Goal: Task Accomplishment & Management: Manage account settings

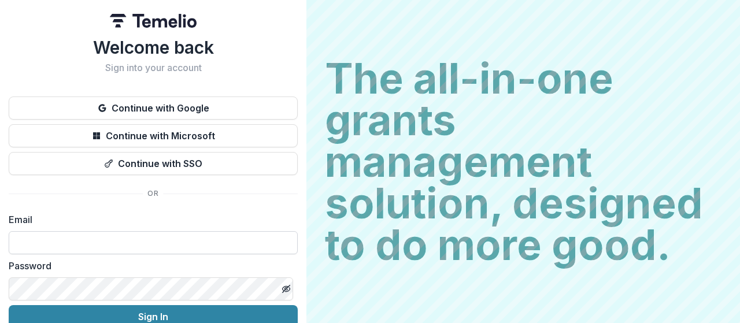
click at [146, 242] on input at bounding box center [153, 242] width 289 height 23
type input "**********"
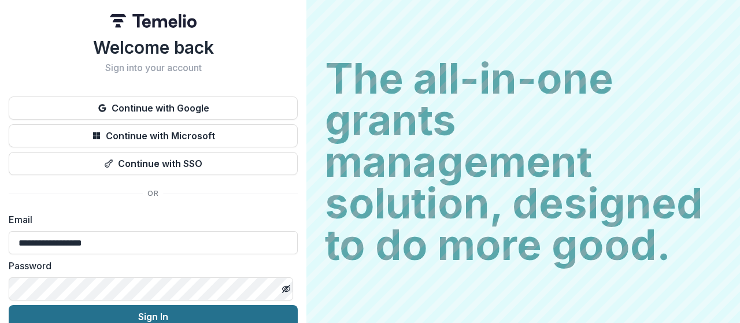
click at [124, 312] on button "Sign In" at bounding box center [153, 316] width 289 height 23
